Goal: Task Accomplishment & Management: Manage account settings

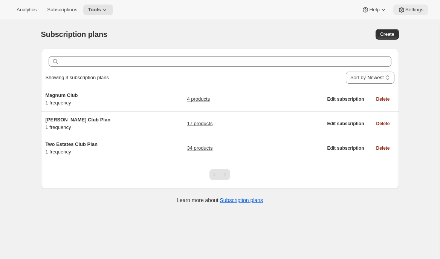
click at [413, 5] on button "Settings" at bounding box center [411, 10] width 35 height 11
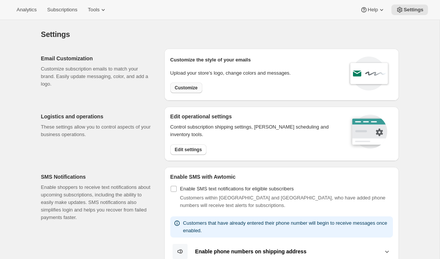
click at [174, 89] on button "Customize" at bounding box center [186, 88] width 32 height 11
select select "subscriptionMessage"
select select "5"
select select "15"
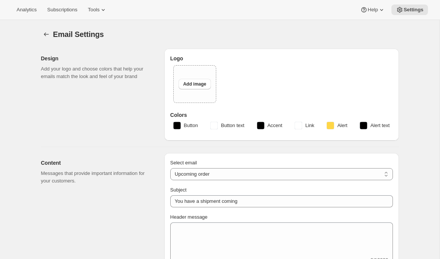
type input "Two Estates"
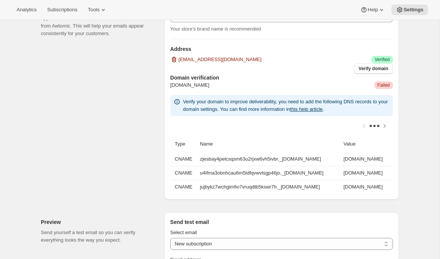
scroll to position [527, 0]
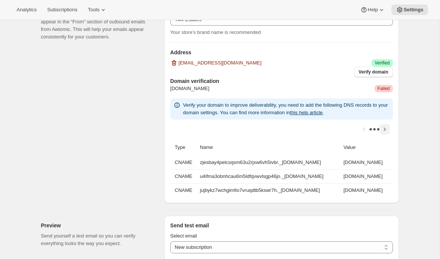
click at [386, 126] on icon "Scroll table right one column" at bounding box center [385, 130] width 8 height 8
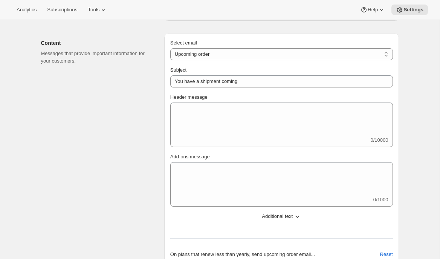
scroll to position [285, 0]
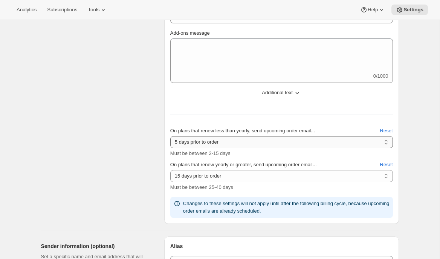
click at [256, 142] on select "2 days prior to order 3 days prior to order 4 days prior to order 5 days prior …" at bounding box center [281, 142] width 223 height 12
select select "6"
click at [170, 136] on select "2 days prior to order 3 days prior to order 4 days prior to order 5 days prior …" at bounding box center [281, 142] width 223 height 12
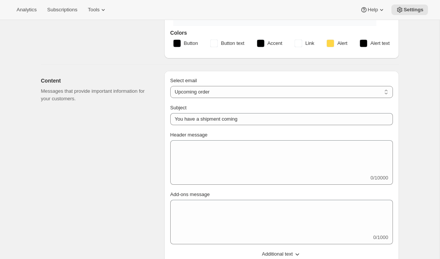
scroll to position [0, 0]
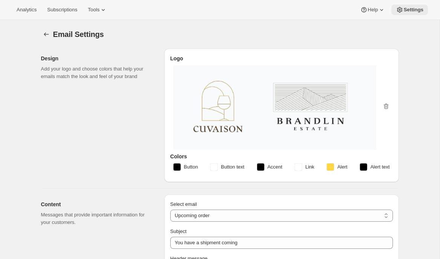
click at [411, 9] on span "Settings" at bounding box center [414, 10] width 20 height 6
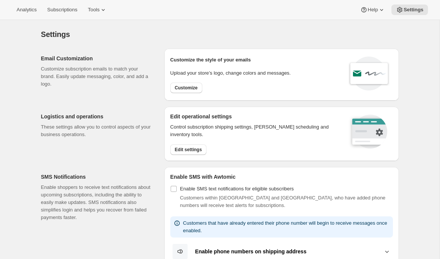
click at [70, 210] on p "Enable shoppers to receive text notifications about upcoming subscriptions, inc…" at bounding box center [96, 203] width 111 height 38
click at [107, 12] on icon at bounding box center [104, 10] width 8 height 8
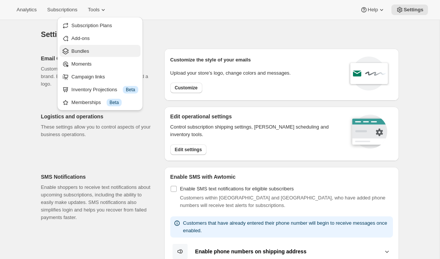
click at [86, 53] on span "Bundles" at bounding box center [81, 51] width 18 height 6
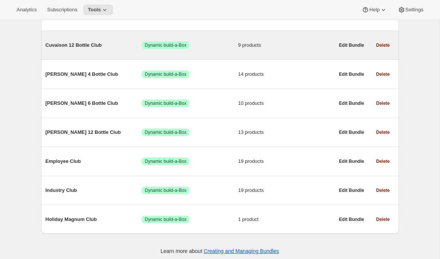
scroll to position [159, 0]
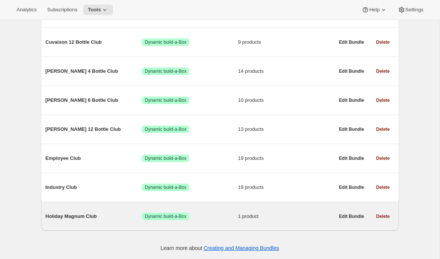
click at [131, 218] on span "Holiday Magnum Club" at bounding box center [94, 217] width 96 height 8
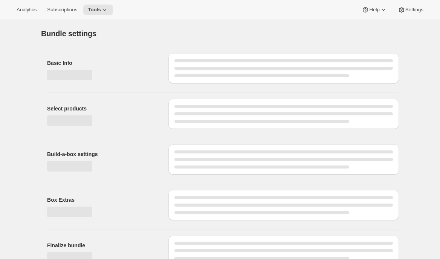
type input "Holiday Magnum Club"
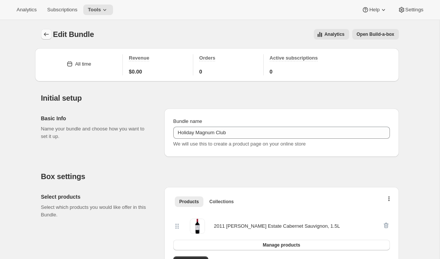
click at [45, 34] on icon "Bundles" at bounding box center [46, 34] width 5 height 4
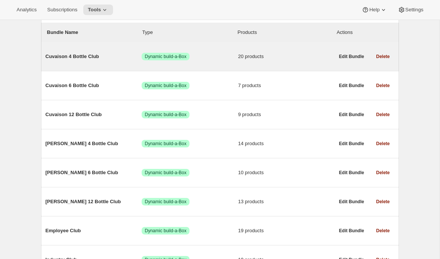
scroll to position [156, 0]
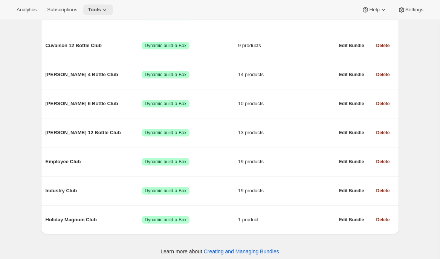
click at [109, 9] on icon at bounding box center [105, 10] width 8 height 8
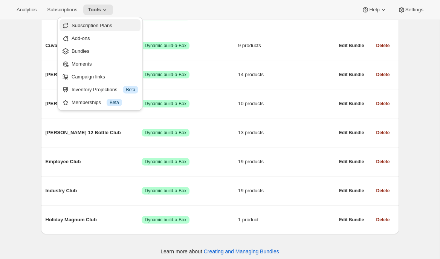
click at [109, 29] on span "Subscription Plans" at bounding box center [105, 26] width 67 height 8
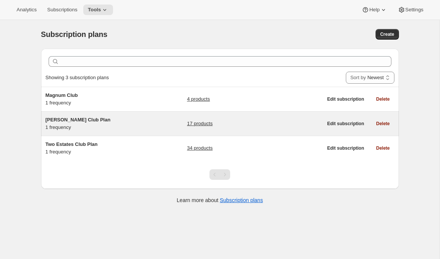
click at [105, 125] on div "Brandlin Club Plan 1 frequency" at bounding box center [93, 123] width 94 height 15
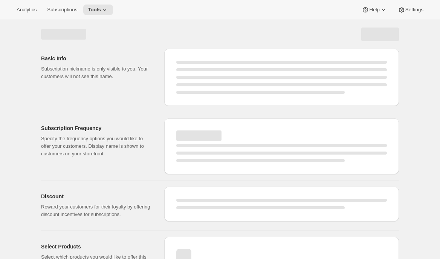
select select "WEEK"
select select "MONTH"
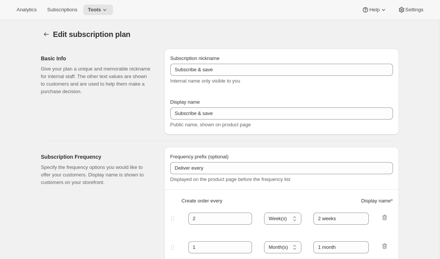
type input "Brandlin Club Plan"
type input "Join the Brandlin Club"
type input "4"
select select "MONTH"
type input "4 months"
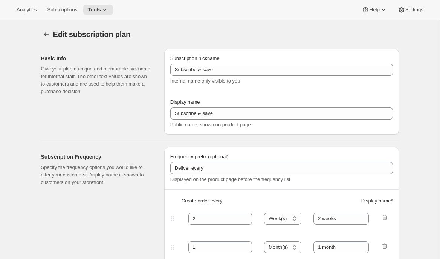
checkbox input "true"
select select "YEARDAY"
select select "4"
select select "9"
select select "11"
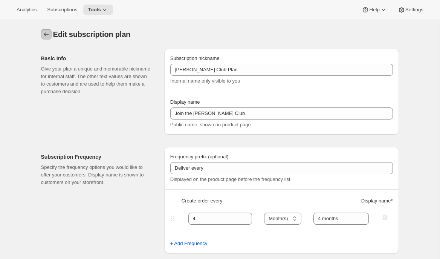
click at [46, 35] on icon "Subscription plans" at bounding box center [47, 35] width 8 height 8
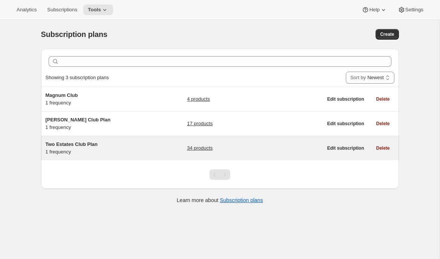
click at [69, 142] on span "Two Estates Club Plan" at bounding box center [72, 144] width 52 height 6
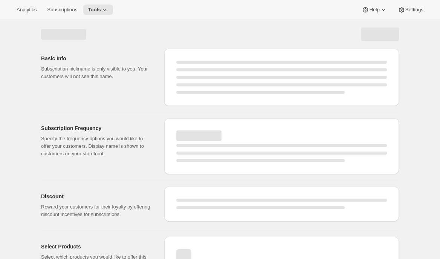
select select "WEEK"
select select "MONTH"
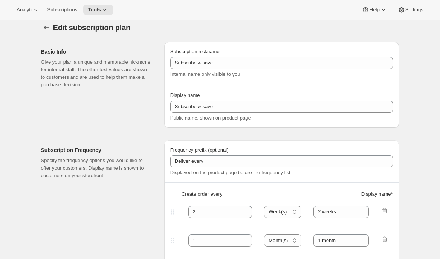
type input "Two Estates Club Plan"
type input "Join the Two Estates Club"
type input "3"
select select "MONTH"
type input "quarter"
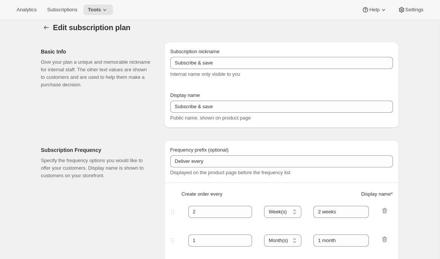
type input "10"
checkbox input "true"
select select "YEARDAY"
select select "2"
select select "5"
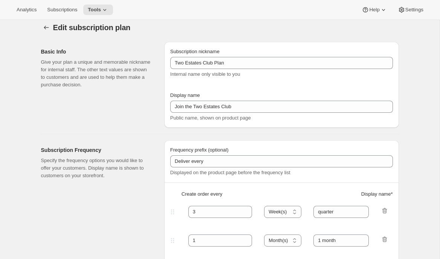
select select "9"
select select "11"
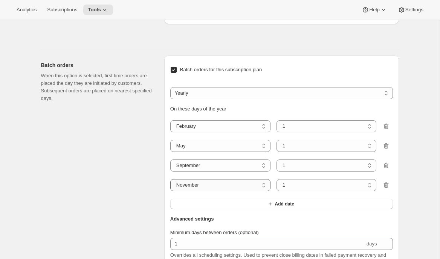
scroll to position [1171, 0]
click at [285, 171] on select "1 2 3 4 5 6 7 8 9 10 11 12 13 14 15 16 17 18 19 20 21 22 23 24 25 26 27 28 29 30" at bounding box center [327, 165] width 100 height 12
select select "9"
click at [277, 171] on select "1 2 3 4 5 6 7 8 9 10 11 12 13 14 15 16 17 18 19 20 21 22 23 24 25 26 27 28 29 30" at bounding box center [327, 165] width 100 height 12
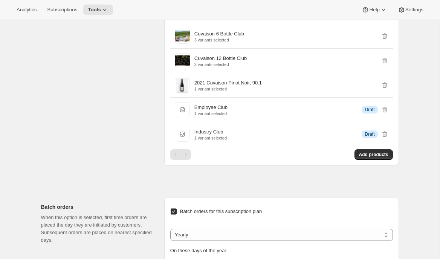
scroll to position [479, 0]
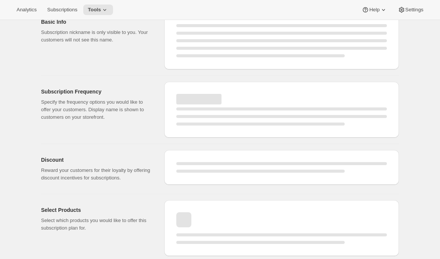
select select "MONTH"
select select "YEARDAY"
select select "2"
select select "5"
select select "9"
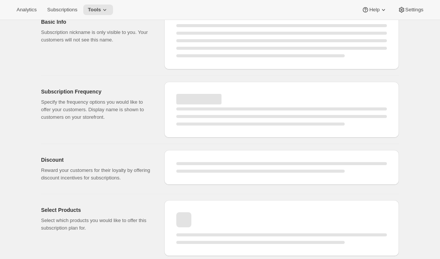
select select "11"
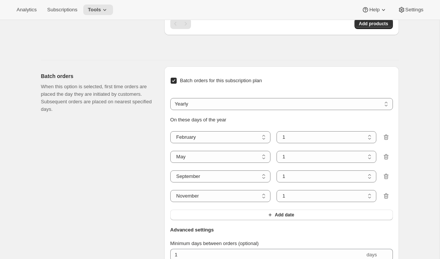
scroll to position [0, 0]
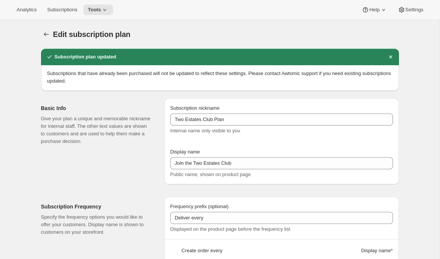
select select "9"
click at [45, 31] on icon "Subscription plans" at bounding box center [47, 35] width 8 height 8
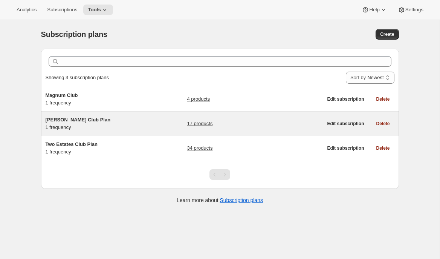
click at [137, 122] on h5 "[PERSON_NAME] Club Plan" at bounding box center [93, 120] width 94 height 8
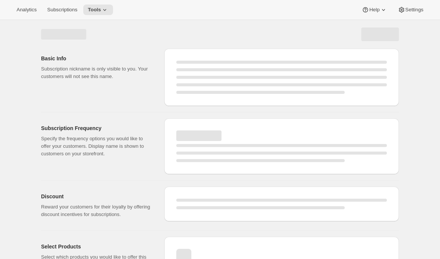
select select "WEEK"
select select "MONTH"
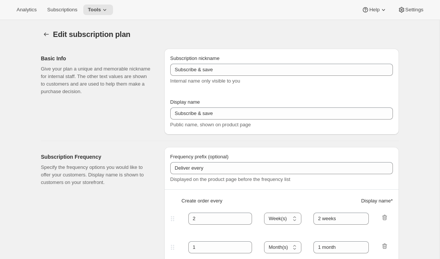
type input "[PERSON_NAME] Club Plan"
type input "Join the Brandlin Club"
type input "4"
select select "MONTH"
type input "4 months"
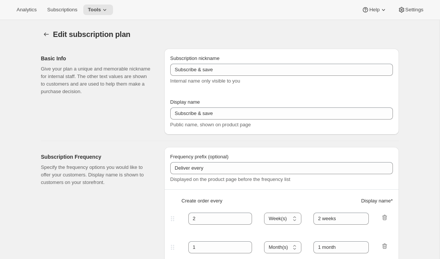
checkbox input "true"
select select "YEARDAY"
select select "4"
select select "9"
select select "11"
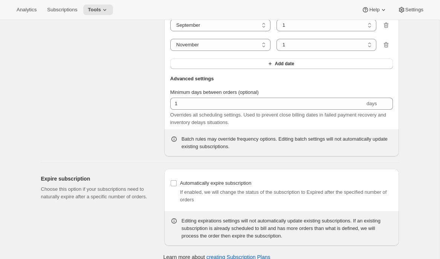
scroll to position [949, 0]
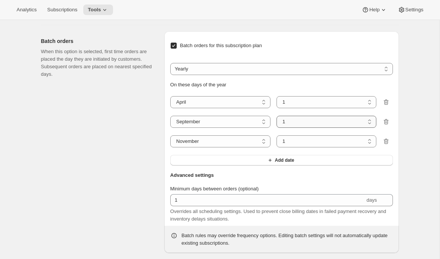
click at [304, 116] on select "1 2 3 4 5 6 7 8 9 10 11 12 13 14 15 16 17 18 19 20 21 22 23 24 25 26 27 28 29 30" at bounding box center [327, 122] width 100 height 12
select select "9"
click at [277, 116] on select "1 2 3 4 5 6 7 8 9 10 11 12 13 14 15 16 17 18 19 20 21 22 23 24 25 26 27 28 29 30" at bounding box center [327, 122] width 100 height 12
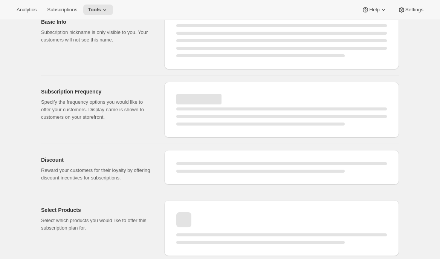
select select "MONTH"
select select "YEARDAY"
select select "4"
select select "9"
select select "11"
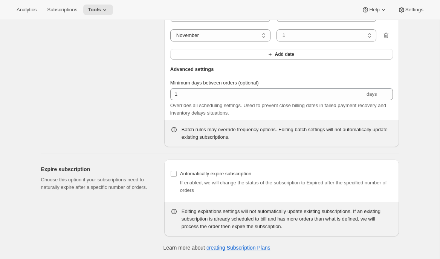
select select "9"
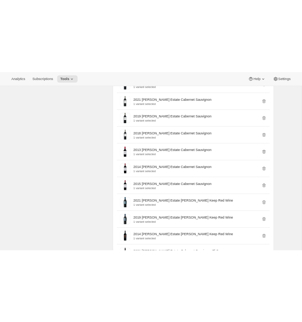
scroll to position [0, 0]
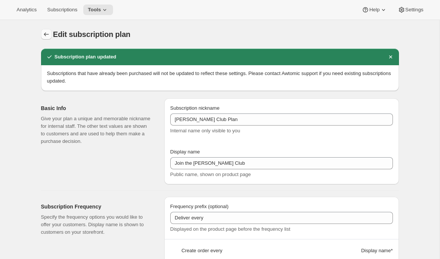
click at [44, 33] on icon "Subscription plans" at bounding box center [47, 35] width 8 height 8
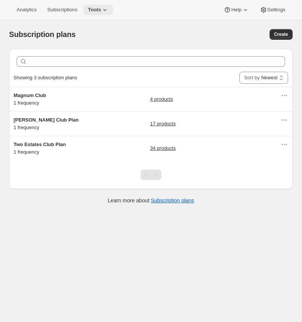
click at [106, 9] on icon at bounding box center [104, 10] width 3 height 2
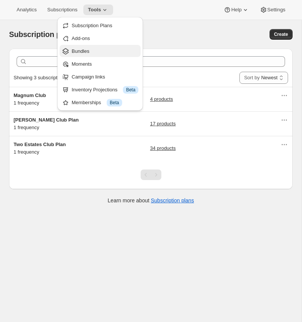
click at [103, 49] on span "Bundles" at bounding box center [105, 51] width 67 height 8
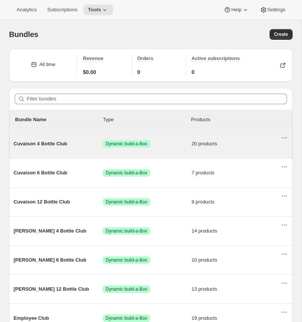
click at [54, 144] on span "Cuvaison 4 Bottle Club" at bounding box center [58, 144] width 89 height 8
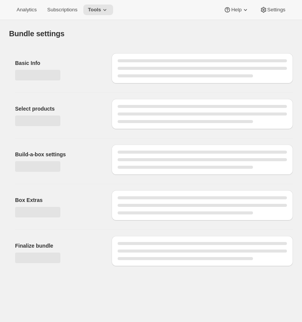
type input "Cuvaison 4 Bottle Club"
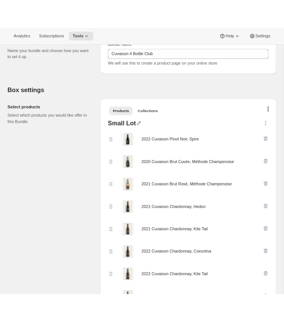
scroll to position [99, 0]
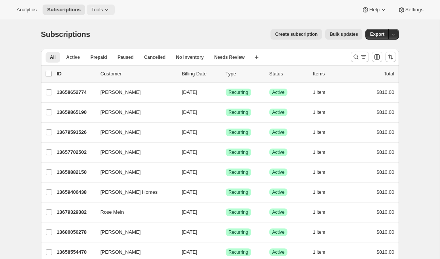
click at [108, 9] on icon at bounding box center [107, 10] width 8 height 8
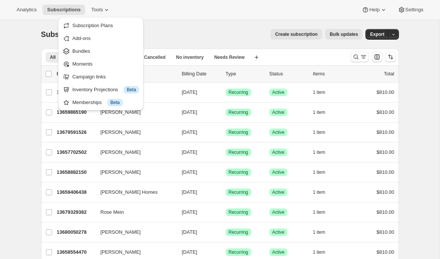
click at [115, 32] on ul "Subscription Plans Add-ons Bundles Moments Campaign links Inventory Projections…" at bounding box center [100, 63] width 81 height 89
click at [213, 34] on div "Create subscription Bulk updates" at bounding box center [230, 34] width 263 height 11
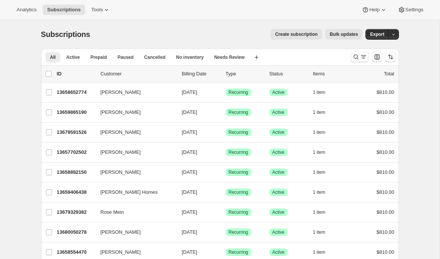
click at [342, 34] on span "Bulk updates" at bounding box center [344, 34] width 28 height 6
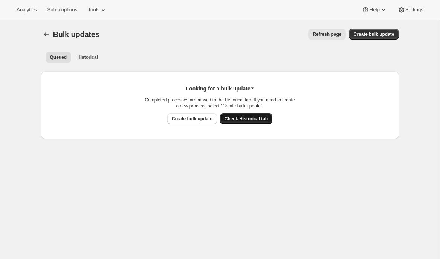
click at [238, 123] on button "Check Historical tab" at bounding box center [246, 118] width 52 height 11
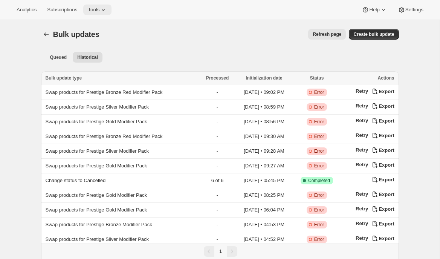
click at [105, 10] on icon at bounding box center [103, 10] width 3 height 2
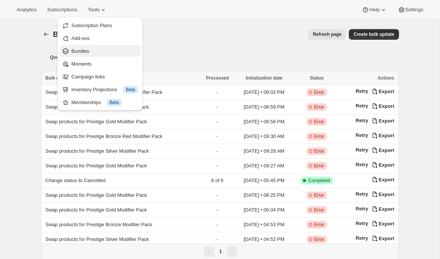
click at [95, 54] on span "Bundles" at bounding box center [105, 51] width 67 height 8
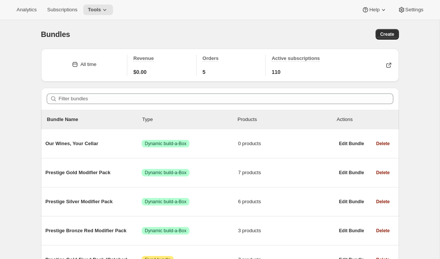
click at [106, 16] on div "Analytics Subscriptions Tools Help Settings" at bounding box center [220, 10] width 440 height 20
click at [105, 15] on div "Analytics Subscriptions Tools Help Settings" at bounding box center [220, 10] width 440 height 20
click at [106, 10] on icon at bounding box center [104, 10] width 3 height 2
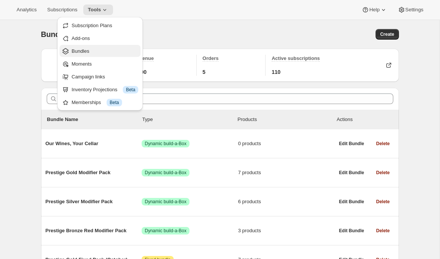
click at [99, 49] on span "Bundles" at bounding box center [105, 51] width 67 height 8
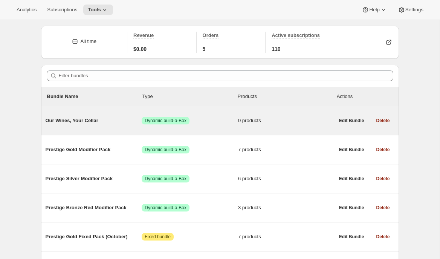
scroll to position [25, 0]
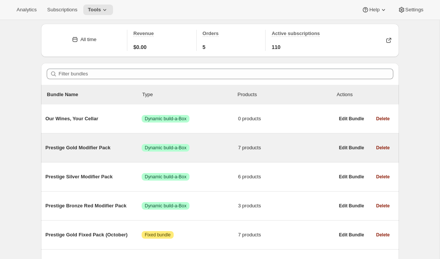
click at [122, 151] on span "Prestige Gold Modifier Pack" at bounding box center [94, 148] width 96 height 8
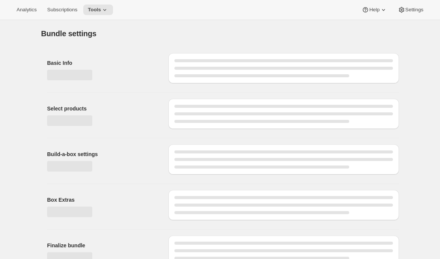
type input "Prestige Gold Modifier Pack"
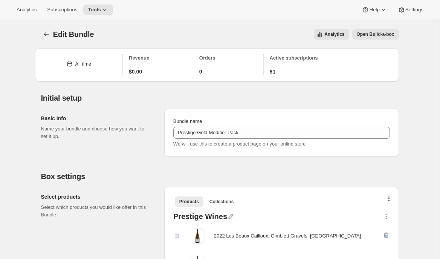
click at [392, 197] on div at bounding box center [390, 201] width 8 height 8
click at [389, 198] on icon "button" at bounding box center [390, 199] width 2 height 6
click at [375, 213] on span "Bulk Autoswap for existing subscribers" at bounding box center [385, 215] width 84 height 6
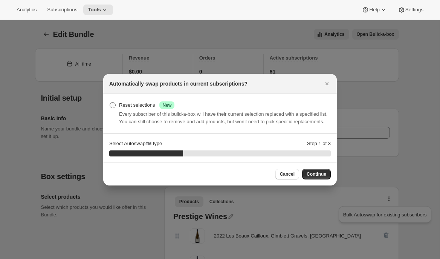
click at [142, 101] on div "Reset selections Success New" at bounding box center [146, 105] width 55 height 8
click at [110, 102] on input "Reset selections Success New" at bounding box center [110, 102] width 0 height 0
radio input "true"
click at [317, 176] on span "Continue" at bounding box center [317, 174] width 20 height 6
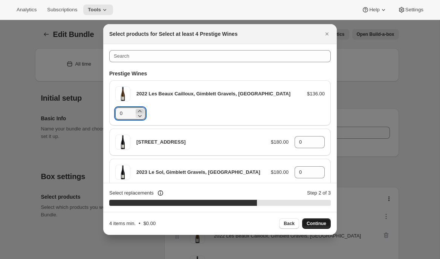
click at [141, 110] on icon ":rbo:" at bounding box center [140, 111] width 8 height 8
type input "1"
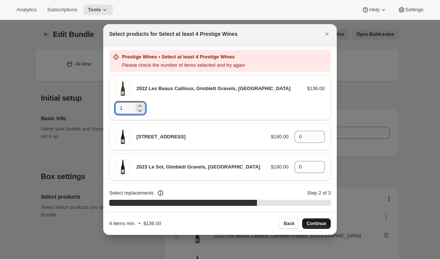
scroll to position [42, 0]
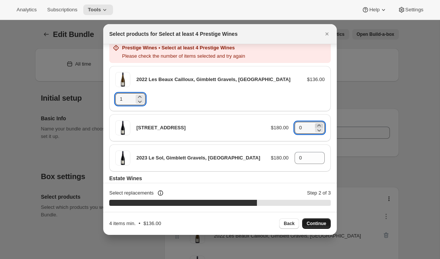
click at [322, 126] on icon ":rbo:" at bounding box center [319, 126] width 8 height 8
type input "2"
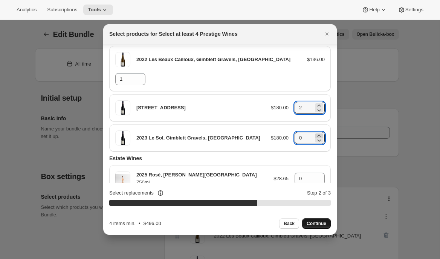
click at [318, 135] on icon ":rbo:" at bounding box center [319, 136] width 8 height 8
type input "1"
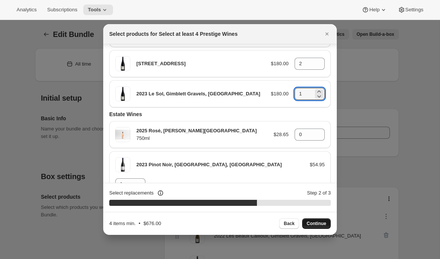
scroll to position [80, 0]
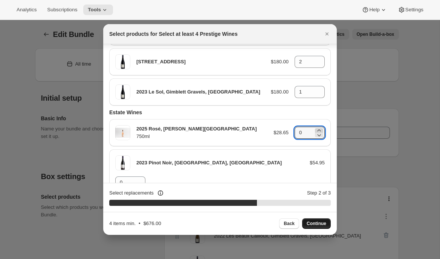
click at [320, 129] on icon ":rbo:" at bounding box center [319, 131] width 8 height 8
type input "2"
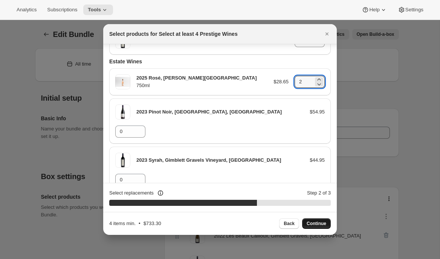
scroll to position [133, 0]
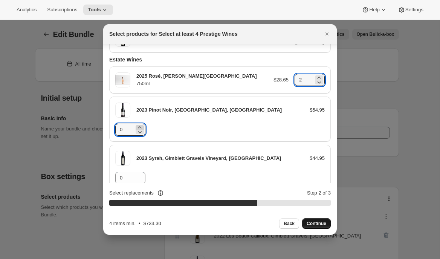
click at [141, 126] on icon ":rbo:" at bounding box center [140, 128] width 8 height 8
type input "2"
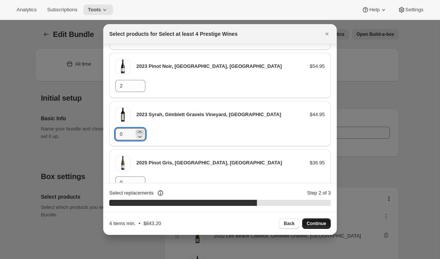
click at [144, 128] on icon ":rbo:" at bounding box center [140, 132] width 8 height 8
type input "2"
click at [142, 176] on icon ":rbo:" at bounding box center [140, 180] width 8 height 8
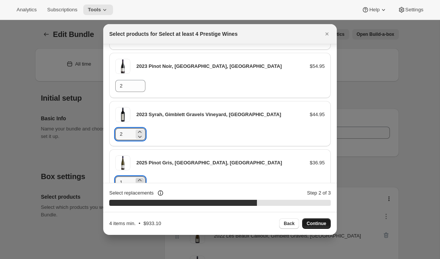
type input "2"
click at [311, 224] on span "Continue" at bounding box center [317, 223] width 20 height 6
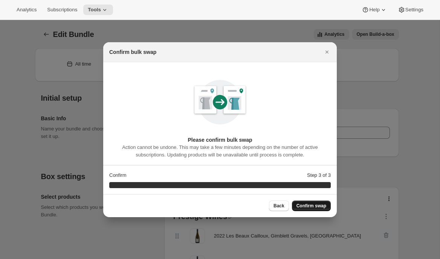
scroll to position [0, 0]
click at [310, 208] on span "Confirm swap" at bounding box center [312, 206] width 30 height 6
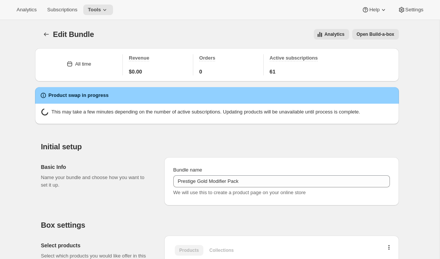
click at [44, 34] on icon "Bundles" at bounding box center [47, 35] width 8 height 8
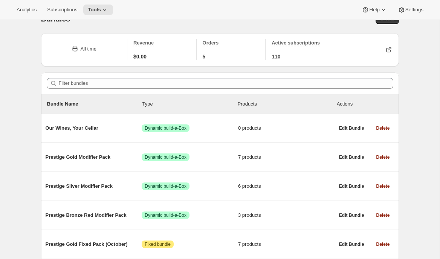
scroll to position [27, 0]
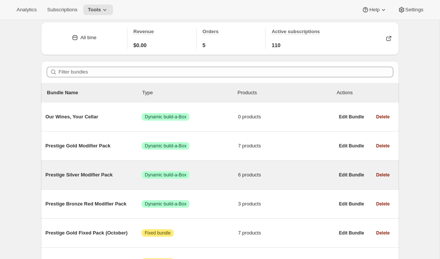
click at [81, 178] on span "Prestige Silver Modifier Pack" at bounding box center [94, 175] width 96 height 8
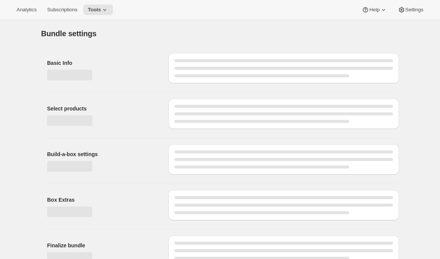
type input "Prestige Silver Modifier Pack"
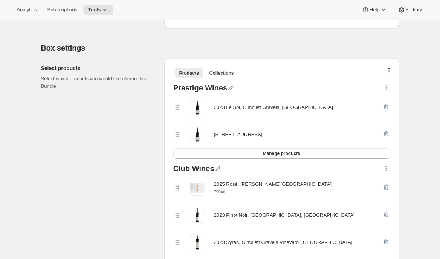
scroll to position [63, 0]
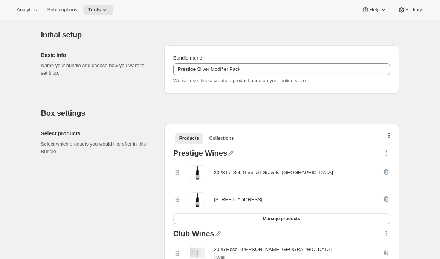
click at [389, 134] on icon "button" at bounding box center [390, 136] width 2 height 6
click at [383, 150] on span "Bulk Autoswap for existing subscribers" at bounding box center [385, 152] width 84 height 6
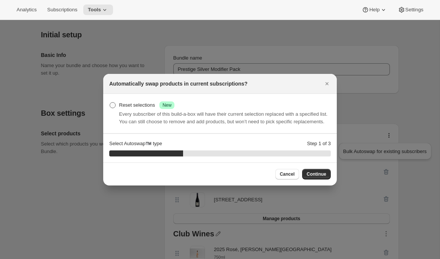
click at [147, 101] on div "Reset selections Success New" at bounding box center [146, 105] width 55 height 8
click at [110, 102] on input "Reset selections Success New" at bounding box center [110, 102] width 0 height 0
radio input "true"
click at [315, 177] on span "Continue" at bounding box center [317, 174] width 20 height 6
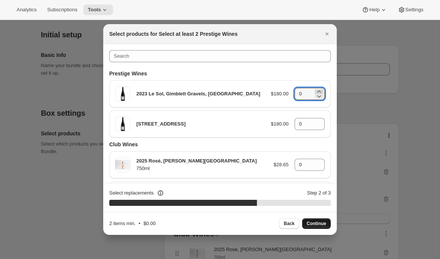
click at [321, 90] on icon ":rfo:" at bounding box center [319, 92] width 8 height 8
type input "1"
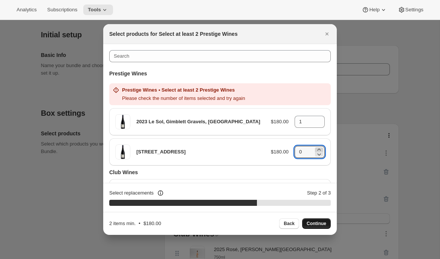
click at [318, 147] on icon ":rfo:" at bounding box center [319, 150] width 8 height 8
type input "1"
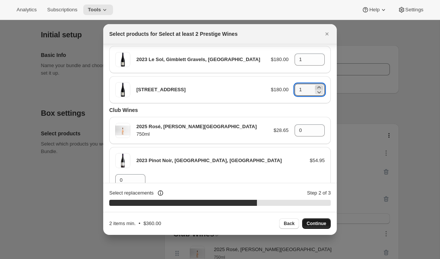
scroll to position [35, 0]
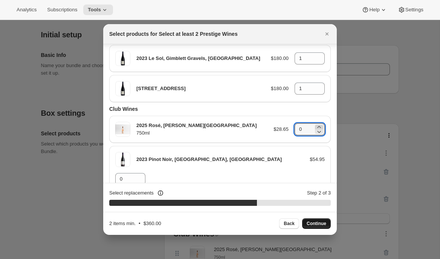
click at [320, 124] on icon ":rfo:" at bounding box center [319, 127] width 8 height 8
type input "1"
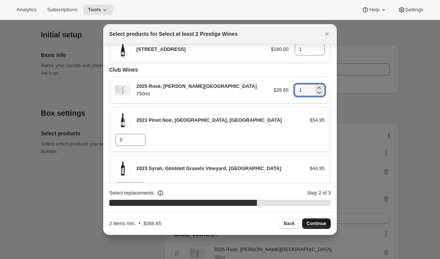
scroll to position [75, 0]
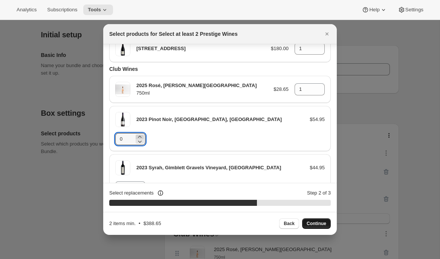
click at [141, 136] on icon ":rfo:" at bounding box center [139, 137] width 3 height 2
type input "1"
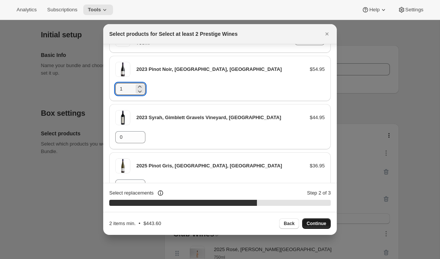
scroll to position [129, 0]
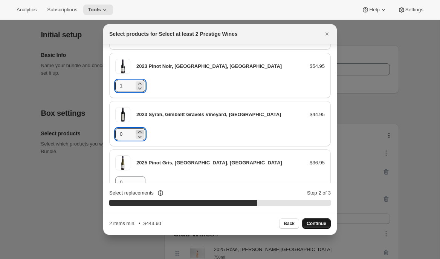
click at [141, 131] on icon ":rfo:" at bounding box center [139, 132] width 3 height 2
type input "1"
click at [139, 179] on icon ":rfo:" at bounding box center [139, 180] width 3 height 2
type input "1"
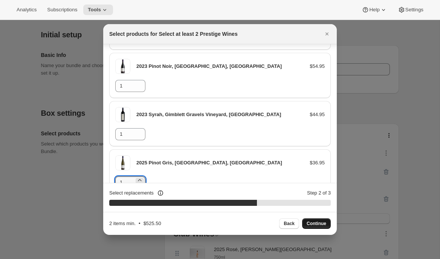
click at [314, 226] on span "Continue" at bounding box center [317, 223] width 20 height 6
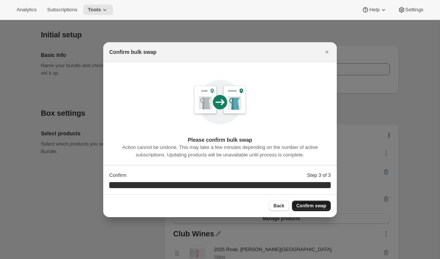
scroll to position [0, 0]
click at [319, 207] on span "Confirm swap" at bounding box center [312, 206] width 30 height 6
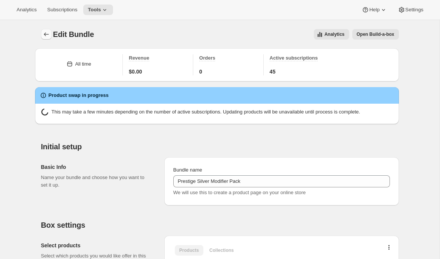
click at [44, 33] on icon "Bundles" at bounding box center [47, 35] width 8 height 8
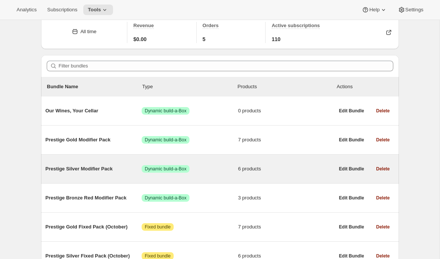
scroll to position [33, 0]
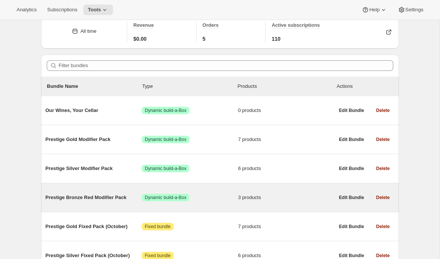
click at [81, 199] on span "Prestige Bronze Red Modifier Pack" at bounding box center [94, 198] width 96 height 8
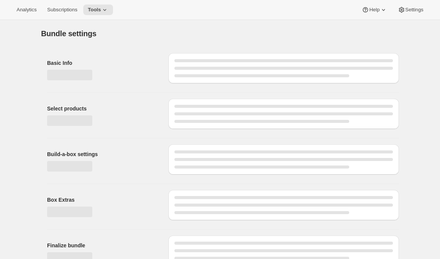
type input "Prestige Bronze Red Modifier Pack"
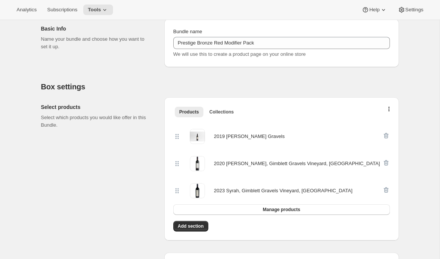
scroll to position [79, 0]
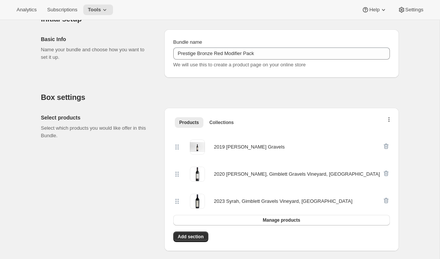
click at [390, 118] on button "button" at bounding box center [390, 122] width 8 height 8
click at [384, 137] on span "Bulk Autoswap for existing subscribers" at bounding box center [385, 136] width 84 height 6
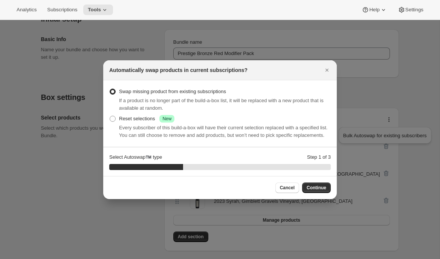
click at [135, 125] on span "Every subscriber of this build-a-box will have their current selection replaced…" at bounding box center [223, 131] width 208 height 13
click at [135, 116] on div "Reset selections Success New" at bounding box center [146, 119] width 55 height 8
click at [110, 116] on input "Reset selections Success New" at bounding box center [110, 116] width 0 height 0
radio input "true"
click at [318, 191] on span "Continue" at bounding box center [317, 188] width 20 height 6
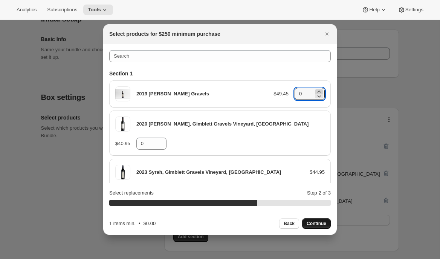
click at [321, 91] on icon ":rjk:" at bounding box center [319, 92] width 8 height 8
type input "2"
click at [157, 142] on icon ":rjk:" at bounding box center [161, 146] width 8 height 8
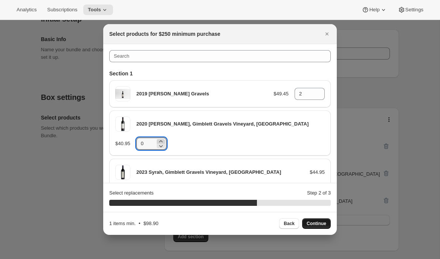
click at [157, 140] on icon ":rjk:" at bounding box center [161, 142] width 8 height 8
type input "2"
click at [144, 186] on icon ":rjk:" at bounding box center [140, 190] width 8 height 8
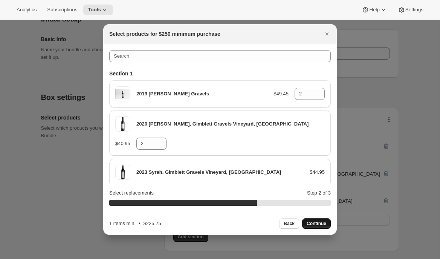
type input "2"
click at [313, 225] on span "Continue" at bounding box center [317, 223] width 20 height 6
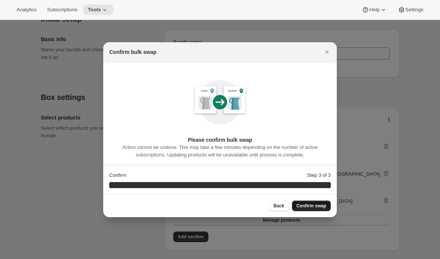
click at [310, 202] on button "Confirm swap" at bounding box center [311, 206] width 39 height 11
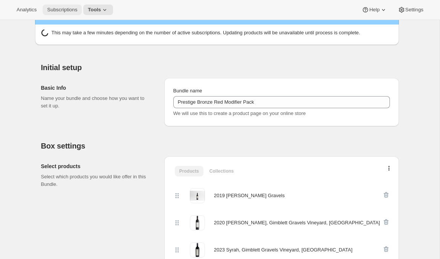
click at [61, 9] on span "Subscriptions" at bounding box center [62, 10] width 30 height 6
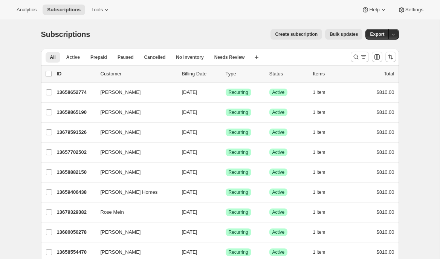
click at [341, 32] on span "Bulk updates" at bounding box center [344, 34] width 28 height 6
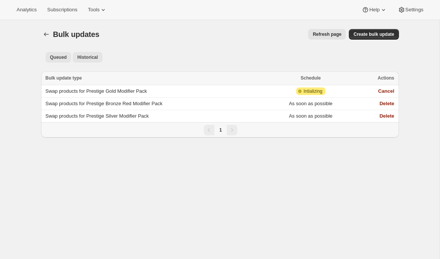
click at [86, 56] on span "Historical" at bounding box center [87, 57] width 21 height 6
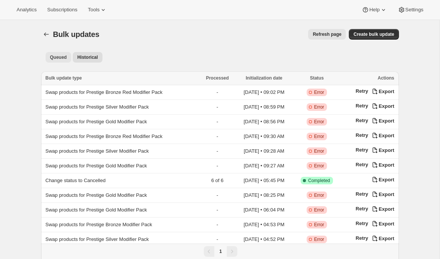
click at [52, 60] on span "Queued" at bounding box center [58, 57] width 17 height 6
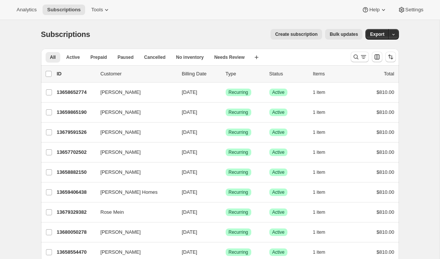
click at [111, 15] on div "Analytics Subscriptions Tools Help Settings" at bounding box center [220, 10] width 440 height 20
click at [103, 12] on span "Tools" at bounding box center [97, 10] width 12 height 6
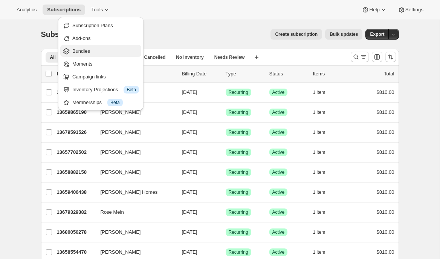
click at [115, 51] on span "Bundles" at bounding box center [105, 51] width 67 height 8
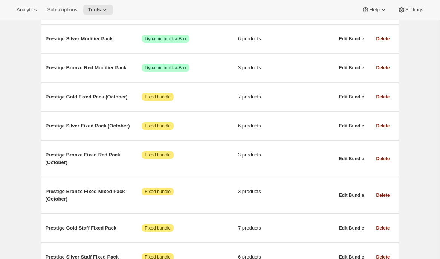
scroll to position [158, 0]
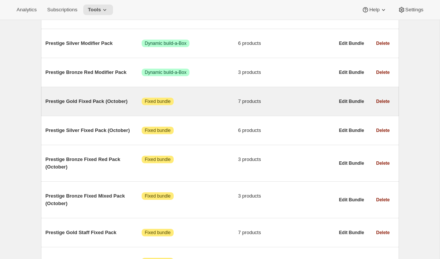
click at [95, 109] on div "Prestige Gold Fixed Pack (October) Attention Fixed bundle 7 products" at bounding box center [190, 102] width 289 height 20
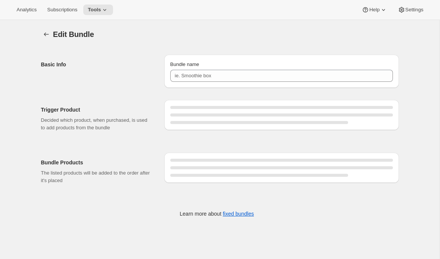
type input "Prestige Gold Fixed Pack (October)"
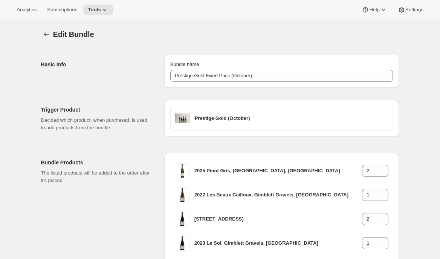
click at [41, 29] on div at bounding box center [47, 34] width 12 height 11
click at [47, 38] on button "Bundles" at bounding box center [46, 34] width 11 height 11
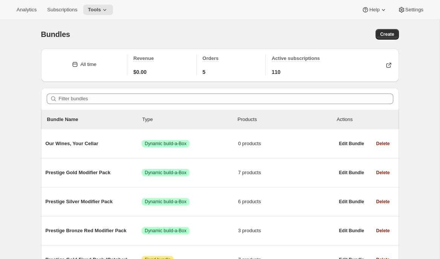
scroll to position [23, 0]
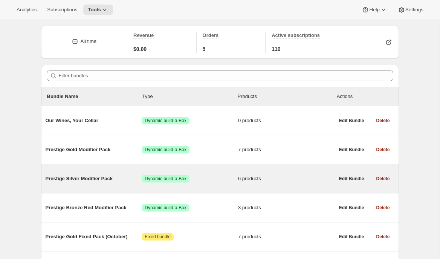
click at [107, 184] on div "Prestige Silver Modifier Pack Success Dynamic build-a-Box 6 products" at bounding box center [190, 179] width 289 height 20
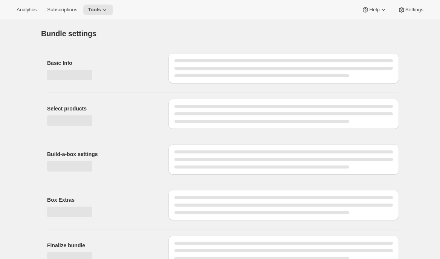
type input "Prestige Silver Modifier Pack"
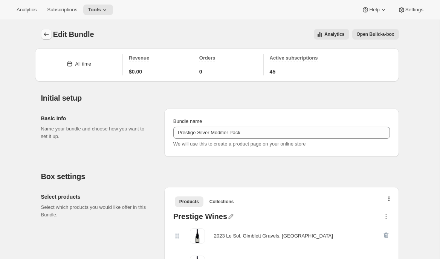
click at [48, 33] on icon "Bundles" at bounding box center [47, 35] width 8 height 8
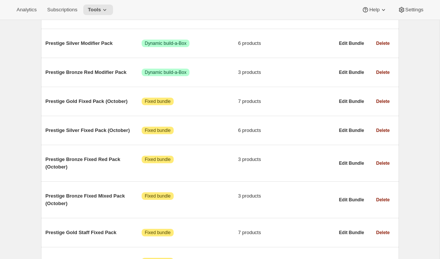
scroll to position [158, 0]
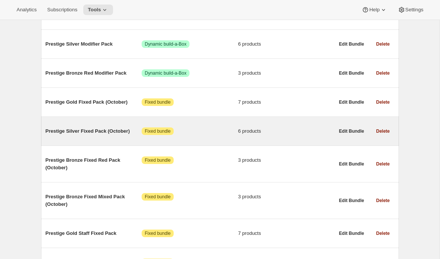
click at [91, 130] on span "Prestige Silver Fixed Pack (October)" at bounding box center [94, 131] width 96 height 8
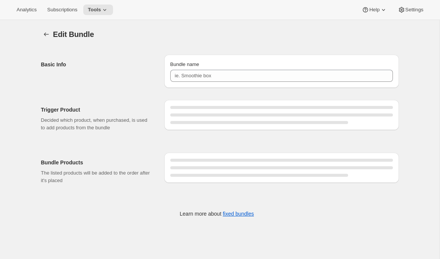
type input "Prestige Silver Fixed Pack (October)"
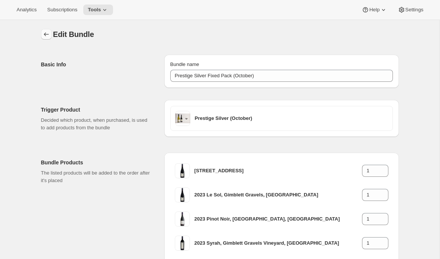
click at [41, 35] on button "Bundles" at bounding box center [46, 34] width 11 height 11
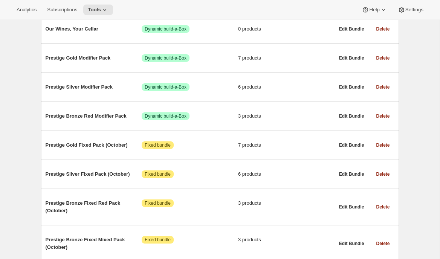
scroll to position [115, 0]
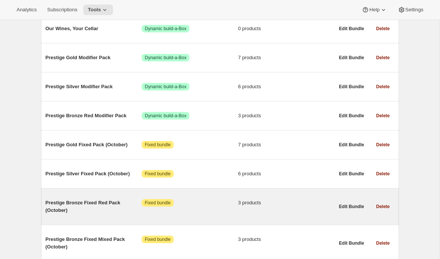
click at [98, 211] on span "Prestige Bronze Fixed Red Pack (October)" at bounding box center [94, 206] width 96 height 15
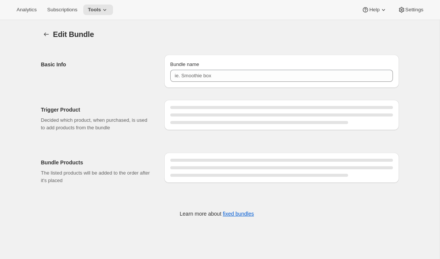
type input "Prestige Bronze Fixed Red Pack (October)"
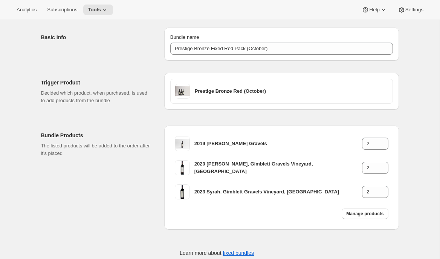
scroll to position [28, 0]
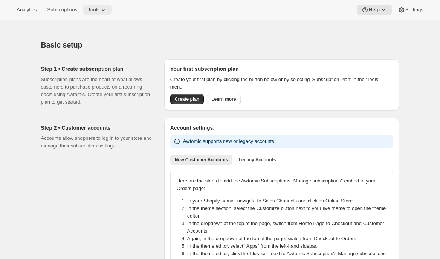
click at [105, 8] on icon at bounding box center [104, 10] width 8 height 8
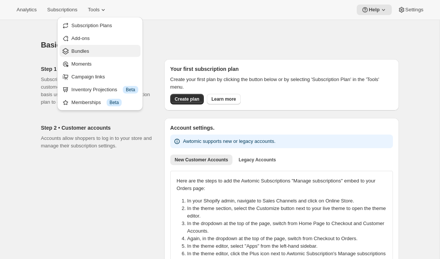
click at [88, 54] on span "Bundles" at bounding box center [81, 51] width 18 height 6
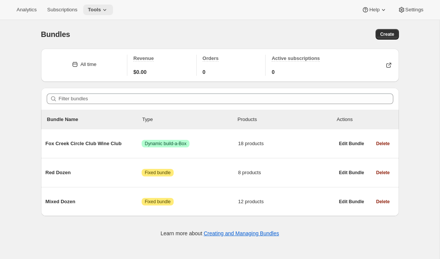
click at [107, 7] on icon at bounding box center [105, 10] width 8 height 8
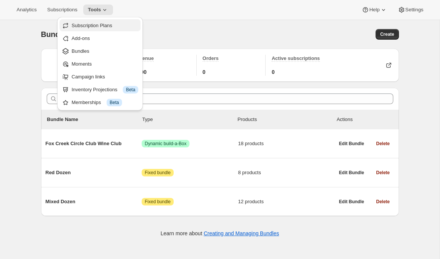
click at [107, 24] on span "Subscription Plans" at bounding box center [92, 26] width 41 height 6
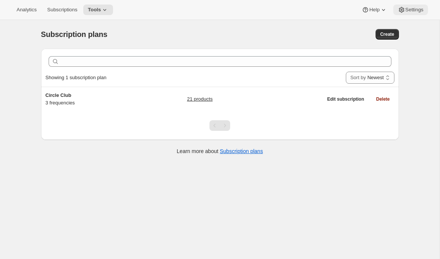
click at [407, 7] on span "Settings" at bounding box center [415, 10] width 18 height 6
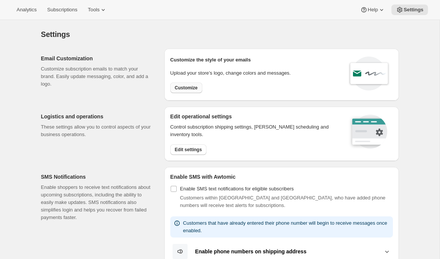
click at [191, 89] on span "Customize" at bounding box center [186, 88] width 23 height 6
select select "subscriptionMessage"
select select "5"
select select "15"
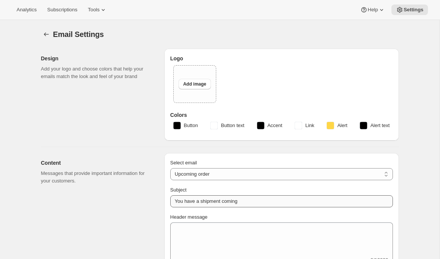
type input "Fox Creek Wines"
click at [61, 10] on span "Subscriptions" at bounding box center [62, 10] width 30 height 6
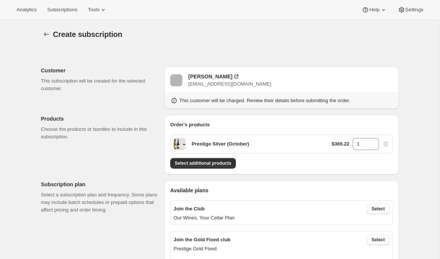
scroll to position [735, 0]
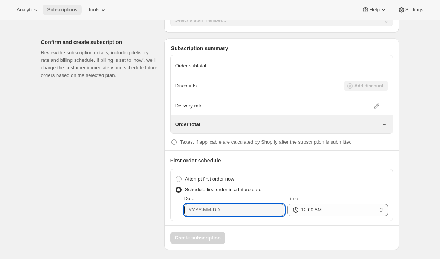
click at [69, 12] on span "Subscriptions" at bounding box center [62, 10] width 30 height 6
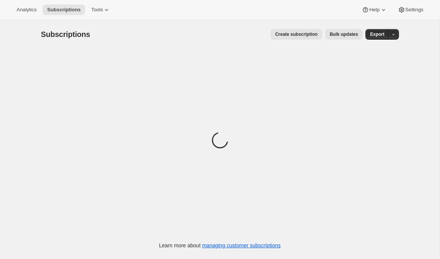
click at [344, 34] on span "Bulk updates" at bounding box center [344, 34] width 28 height 6
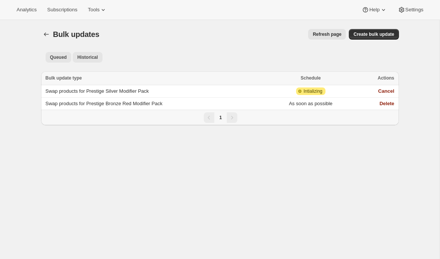
click at [94, 56] on span "Historical" at bounding box center [87, 57] width 21 height 6
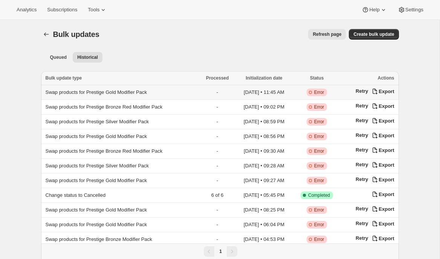
click at [89, 92] on span "Swap products for Prestige Gold Modifier Pack" at bounding box center [97, 92] width 102 height 6
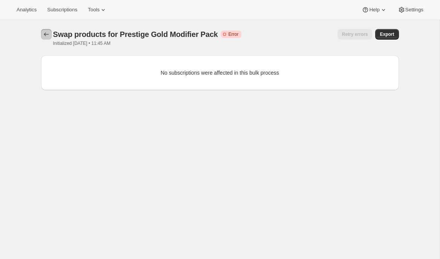
click at [49, 32] on icon "button" at bounding box center [47, 35] width 8 height 8
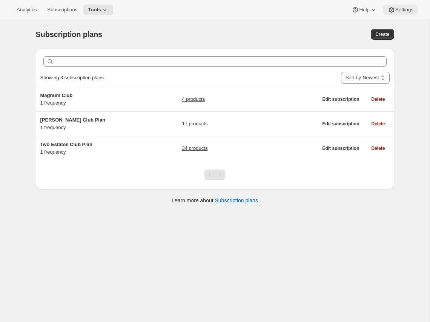
click at [398, 8] on span "Settings" at bounding box center [404, 10] width 18 height 6
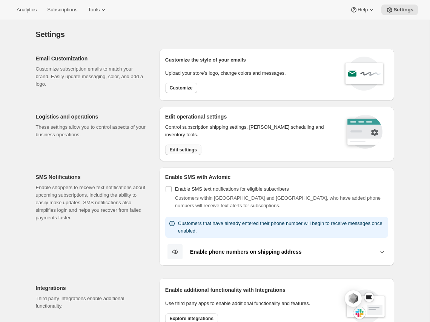
click at [178, 149] on span "Edit settings" at bounding box center [183, 150] width 27 height 6
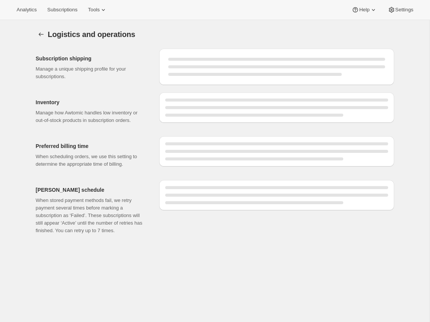
select select "DAY"
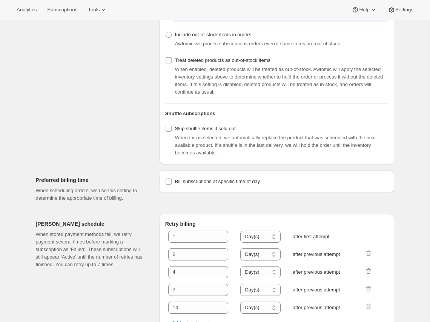
scroll to position [186, 0]
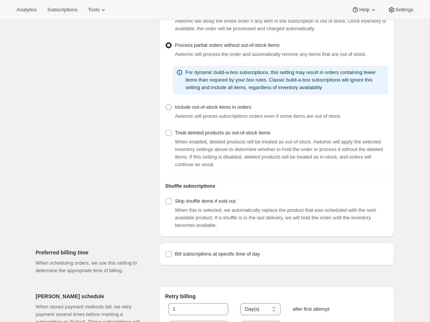
click at [215, 265] on div "Bill subscriptions at specific time of day" at bounding box center [276, 253] width 235 height 23
click at [216, 256] on span "Bill subscriptions at specific time of day" at bounding box center [217, 254] width 85 height 6
click at [171, 257] on input "Bill subscriptions at specific time of day" at bounding box center [168, 254] width 6 height 6
checkbox input "true"
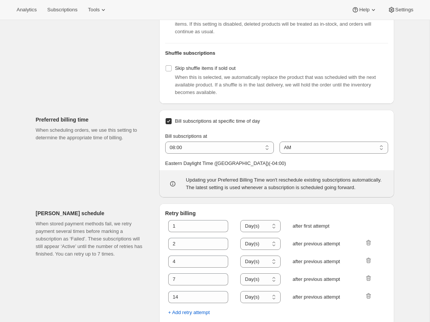
scroll to position [320, 0]
click at [228, 153] on select "01:00 02:00 03:00 04:00 05:00 06:00 07:00 08:00 09:00 10:00 11:00 12:00" at bounding box center [219, 147] width 109 height 12
select select "09:00"
click at [165, 153] on select "01:00 02:00 03:00 04:00 05:00 06:00 07:00 08:00 09:00 10:00 11:00 12:00" at bounding box center [219, 147] width 109 height 12
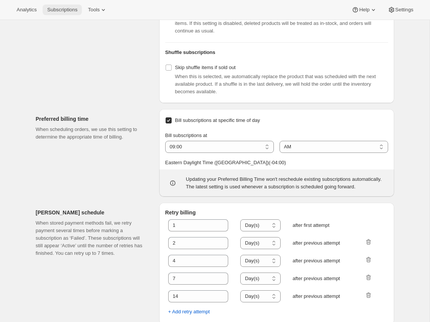
click at [69, 9] on span "Subscriptions" at bounding box center [62, 10] width 30 height 6
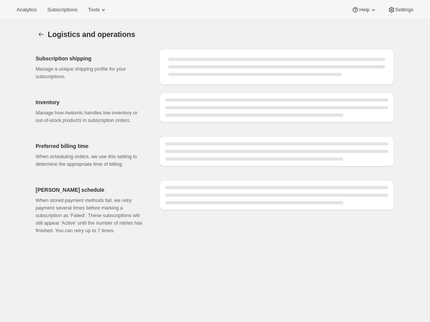
select select "09:00"
select select "DAY"
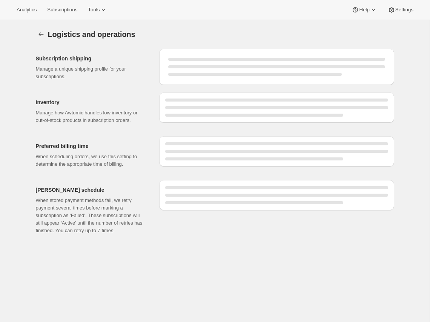
select select "DAY"
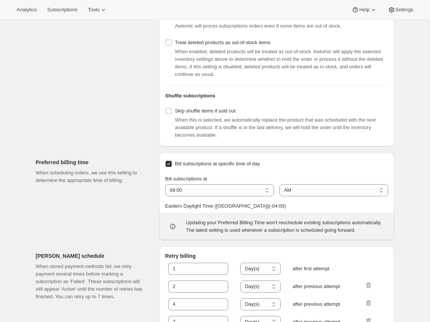
scroll to position [281, 0]
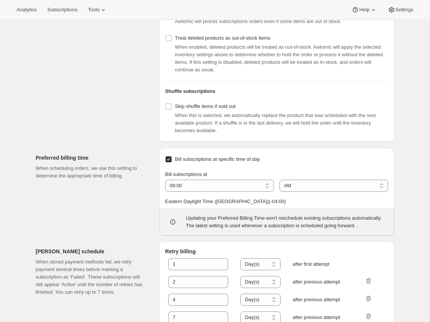
click at [118, 198] on div "Preferred billing time When scheduling orders, we use this setting to determine…" at bounding box center [94, 191] width 117 height 87
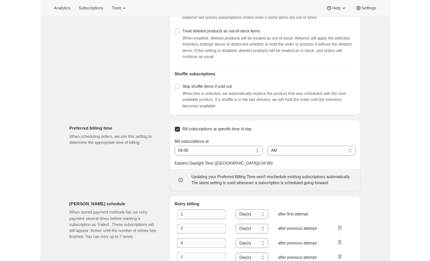
scroll to position [0, 0]
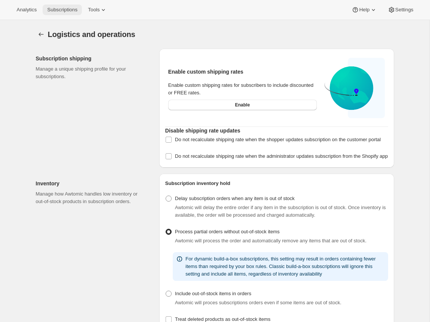
click at [60, 9] on span "Subscriptions" at bounding box center [62, 10] width 30 height 6
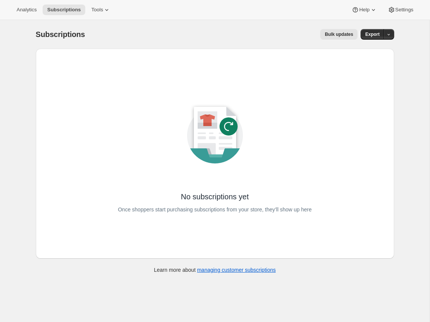
click at [410, 320] on div "Subscriptions. This page is ready Subscriptions Bulk updates More actions Bulk …" at bounding box center [214, 181] width 429 height 322
